Goal: Obtain resource: Obtain resource

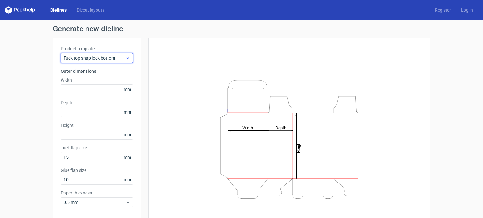
click at [120, 60] on span "Tuck top snap lock bottom" at bounding box center [94, 58] width 62 height 6
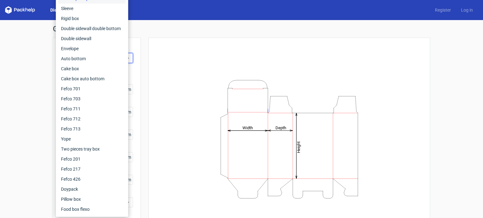
click at [34, 68] on div "Generate new dieline Product template Tuck top snap lock bottom Outer dimension…" at bounding box center [241, 133] width 483 height 226
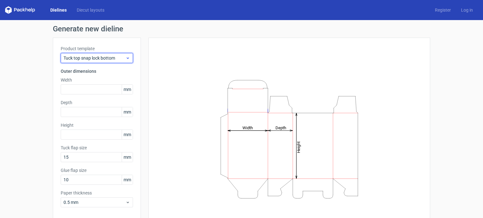
click at [119, 57] on span "Tuck top snap lock bottom" at bounding box center [94, 58] width 62 height 6
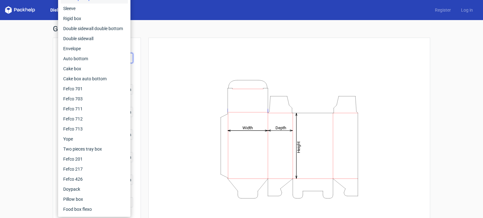
click at [11, 81] on div "Generate new dieline Product template Tuck top snap lock bottom Outer dimension…" at bounding box center [241, 133] width 483 height 226
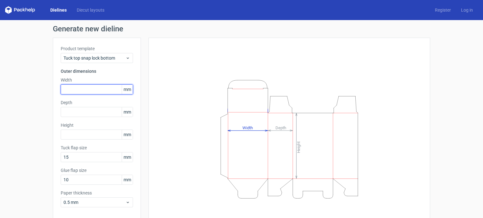
click at [80, 88] on input "text" at bounding box center [97, 90] width 72 height 10
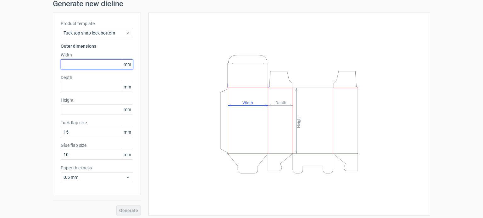
scroll to position [27, 0]
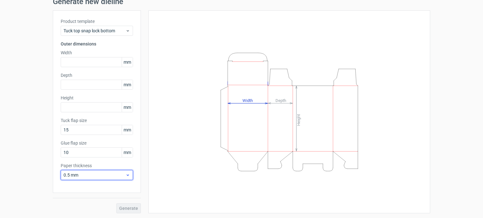
click at [106, 174] on span "0.5 mm" at bounding box center [94, 175] width 62 height 6
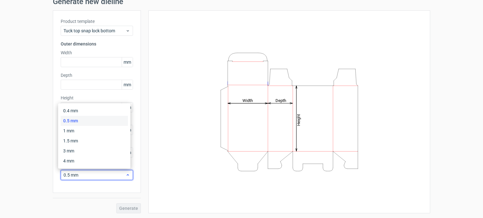
click at [108, 174] on span "0.5 mm" at bounding box center [94, 175] width 62 height 6
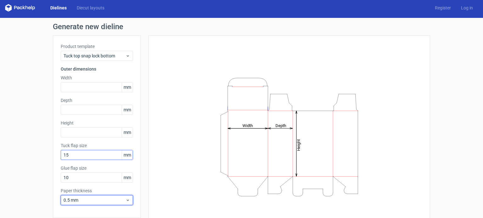
scroll to position [0, 0]
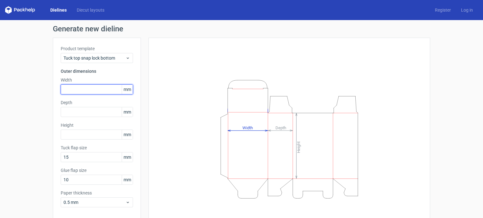
click at [92, 89] on input "text" at bounding box center [97, 90] width 72 height 10
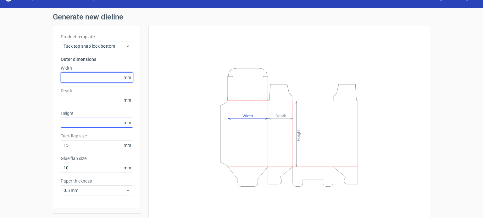
scroll to position [27, 0]
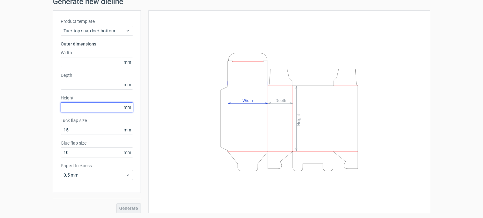
click at [94, 106] on input "text" at bounding box center [97, 107] width 72 height 10
type input "70"
drag, startPoint x: 83, startPoint y: 106, endPoint x: 55, endPoint y: 109, distance: 27.9
click at [55, 109] on div "Product template Tuck top snap lock bottom Outer dimensions Width mm Depth mm H…" at bounding box center [97, 101] width 88 height 183
type input "200"
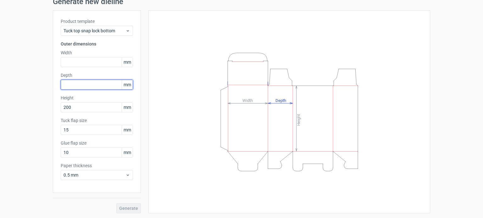
click at [79, 88] on input "text" at bounding box center [97, 85] width 72 height 10
type input "70"
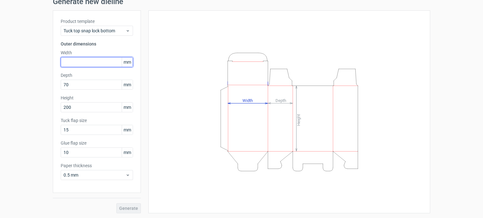
click at [96, 62] on input "text" at bounding box center [97, 62] width 72 height 10
type input "120"
click at [126, 209] on span "Generate" at bounding box center [128, 209] width 19 height 4
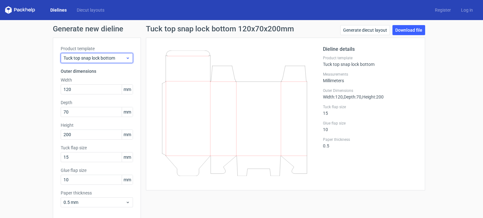
click at [111, 58] on span "Tuck top snap lock bottom" at bounding box center [94, 58] width 62 height 6
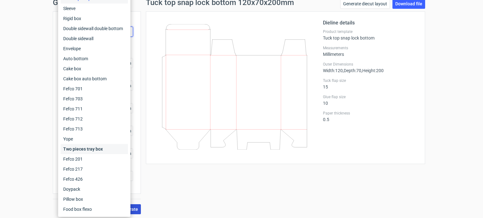
scroll to position [27, 0]
click at [222, 180] on div "Tuck top snap lock bottom 120x70x200mm Generate diecut layout Download file Die…" at bounding box center [285, 106] width 289 height 216
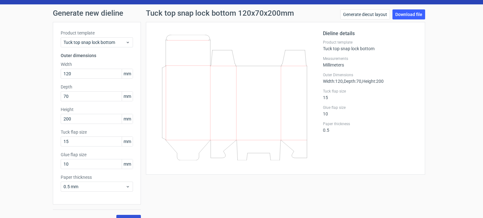
scroll to position [0, 0]
